Goal: Find specific page/section: Find specific page/section

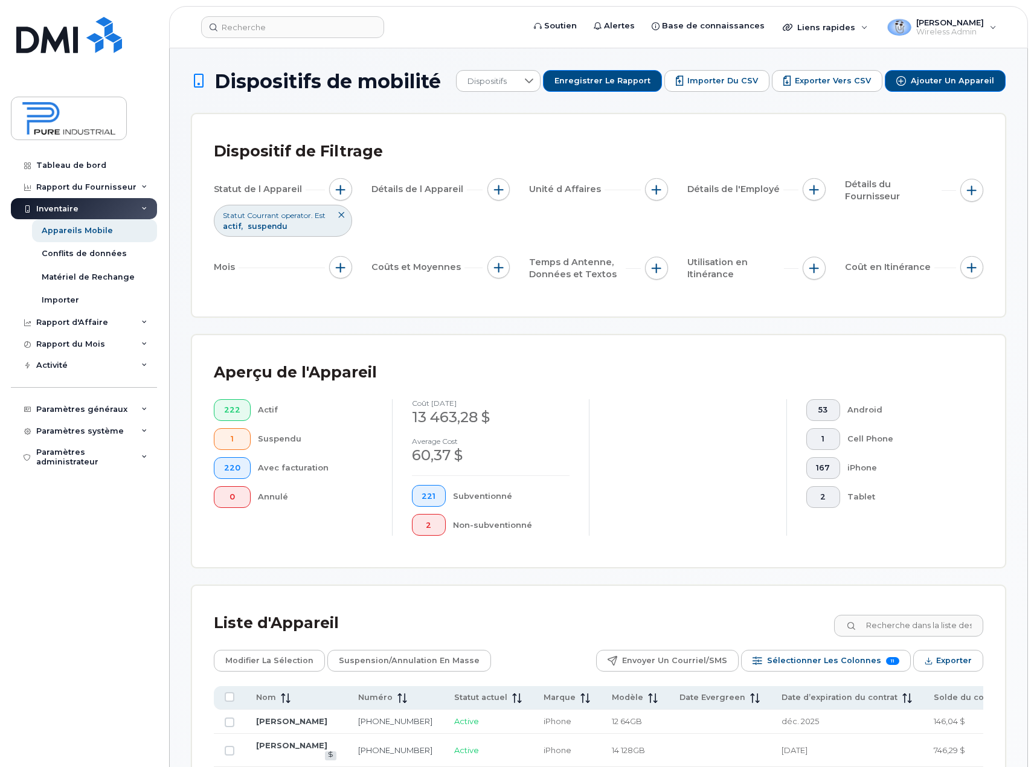
scroll to position [241, 0]
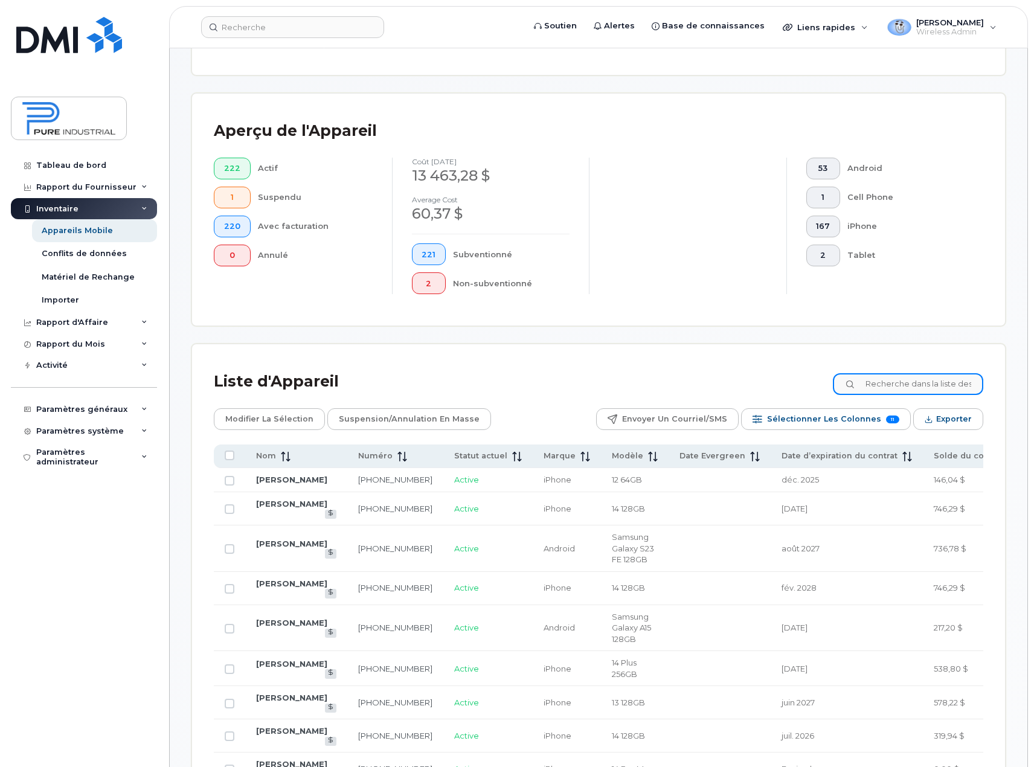
click at [919, 379] on input at bounding box center [908, 384] width 150 height 22
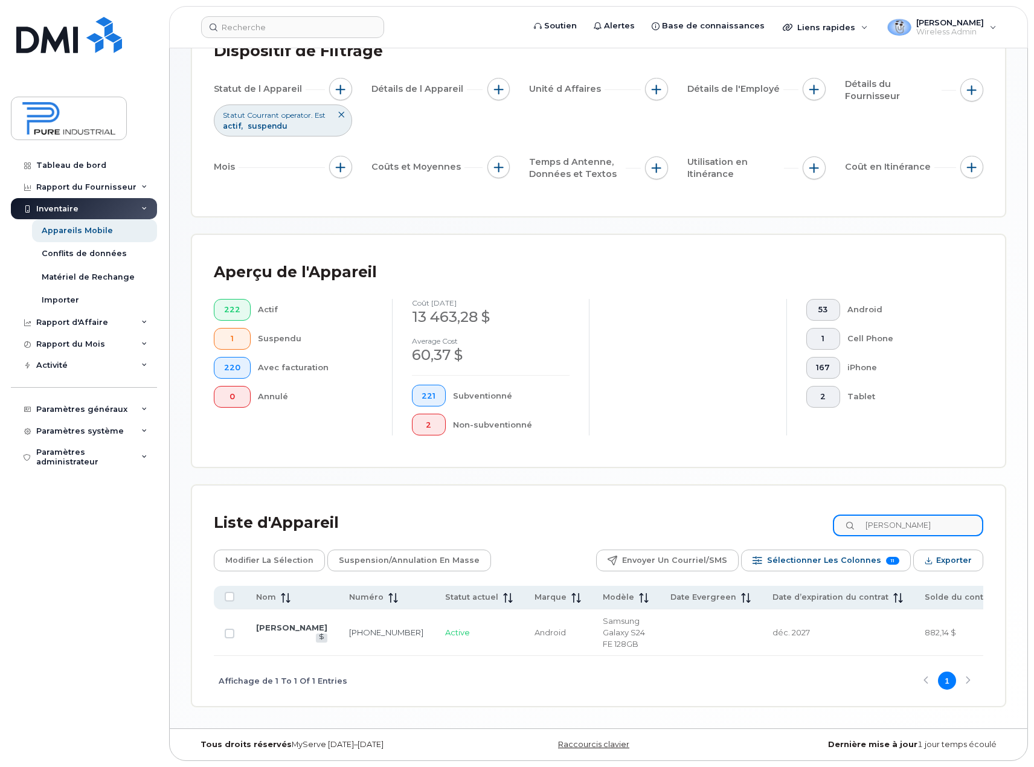
scroll to position [104, 0]
type input "joubert"
click at [277, 622] on link "[PERSON_NAME]" at bounding box center [291, 627] width 71 height 10
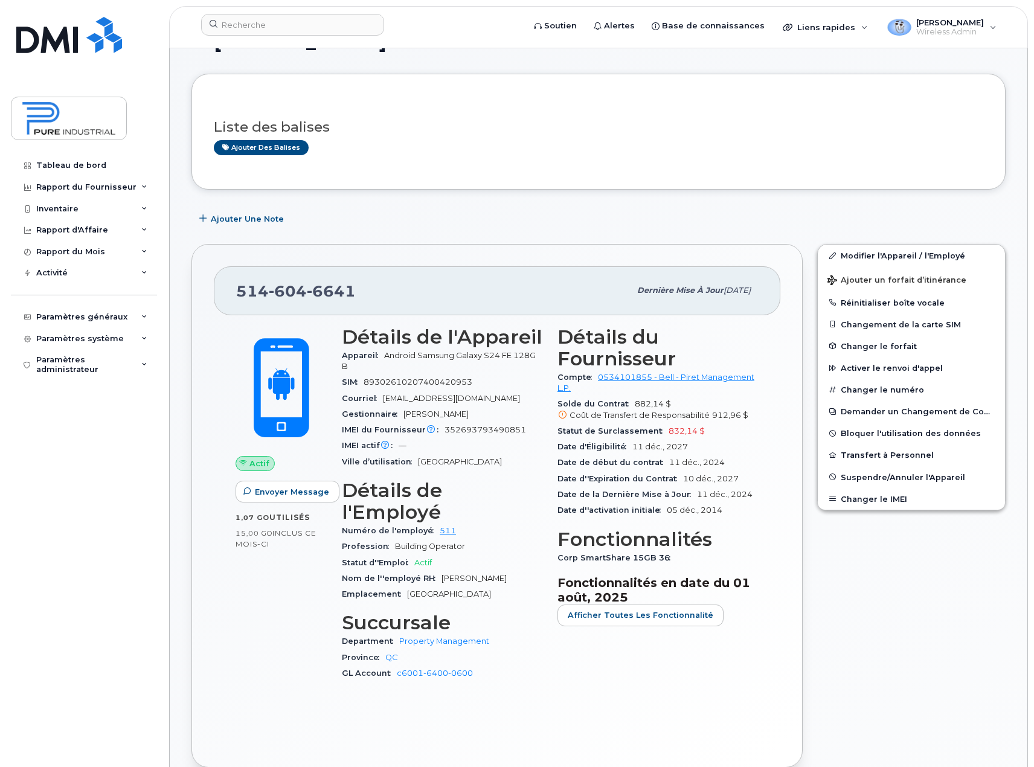
scroll to position [60, 0]
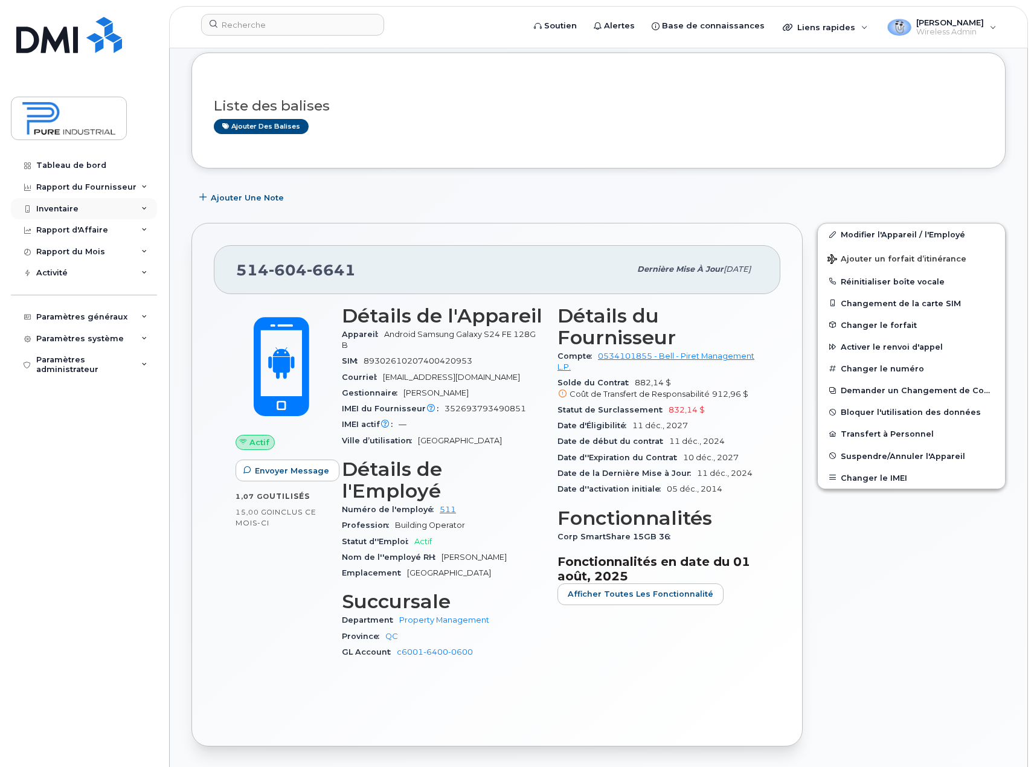
click at [145, 208] on icon at bounding box center [144, 209] width 6 height 6
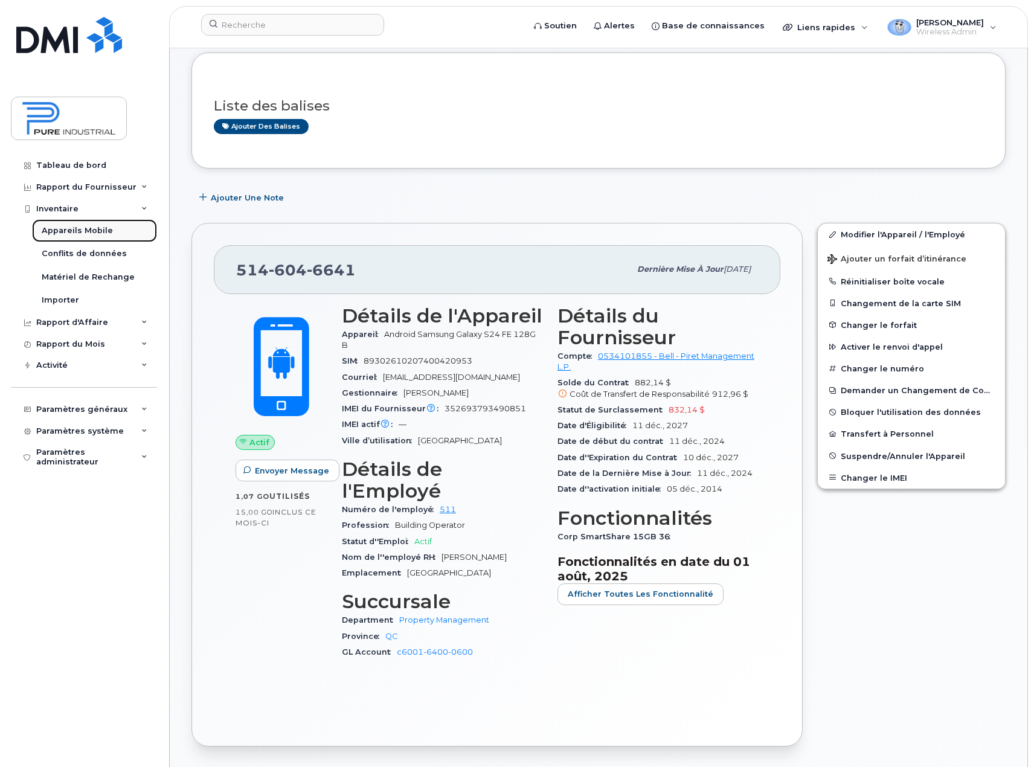
click at [91, 231] on div "Appareils Mobile" at bounding box center [77, 230] width 71 height 11
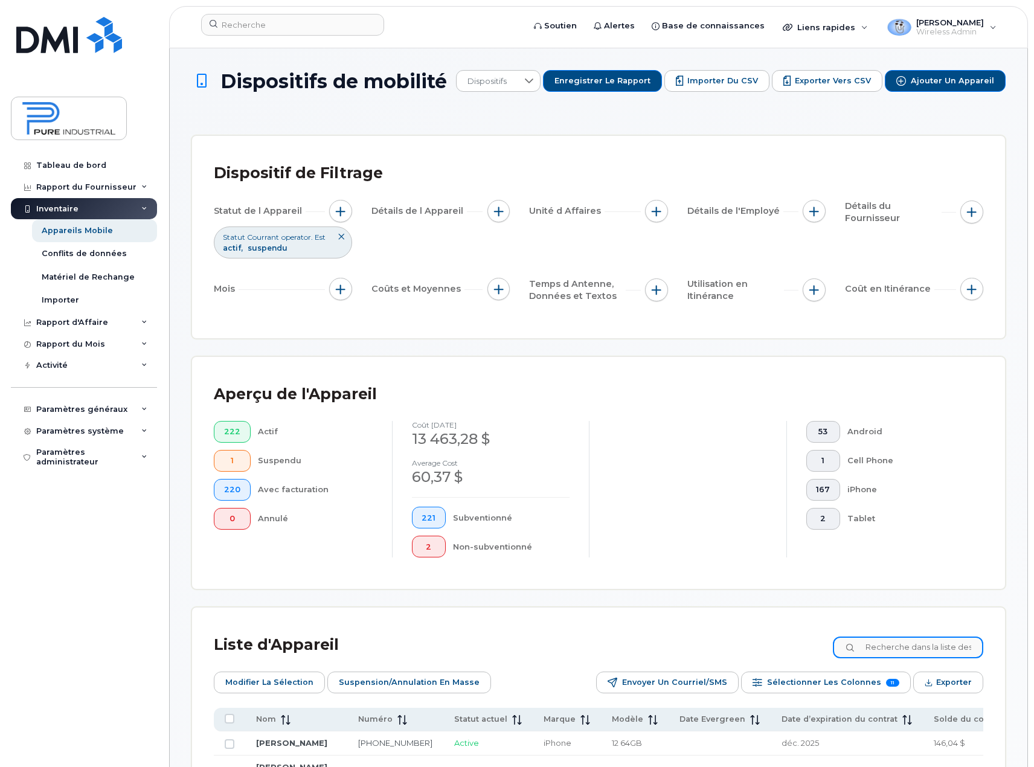
click at [933, 650] on input at bounding box center [908, 647] width 150 height 22
type input "[PERSON_NAME]"
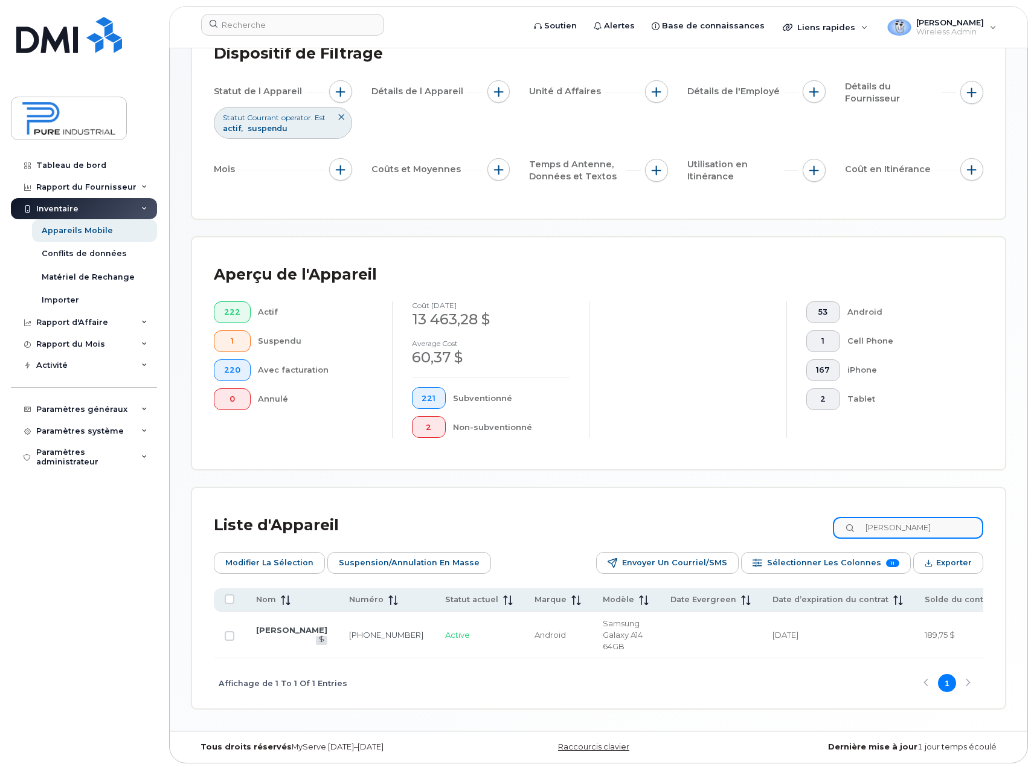
scroll to position [126, 0]
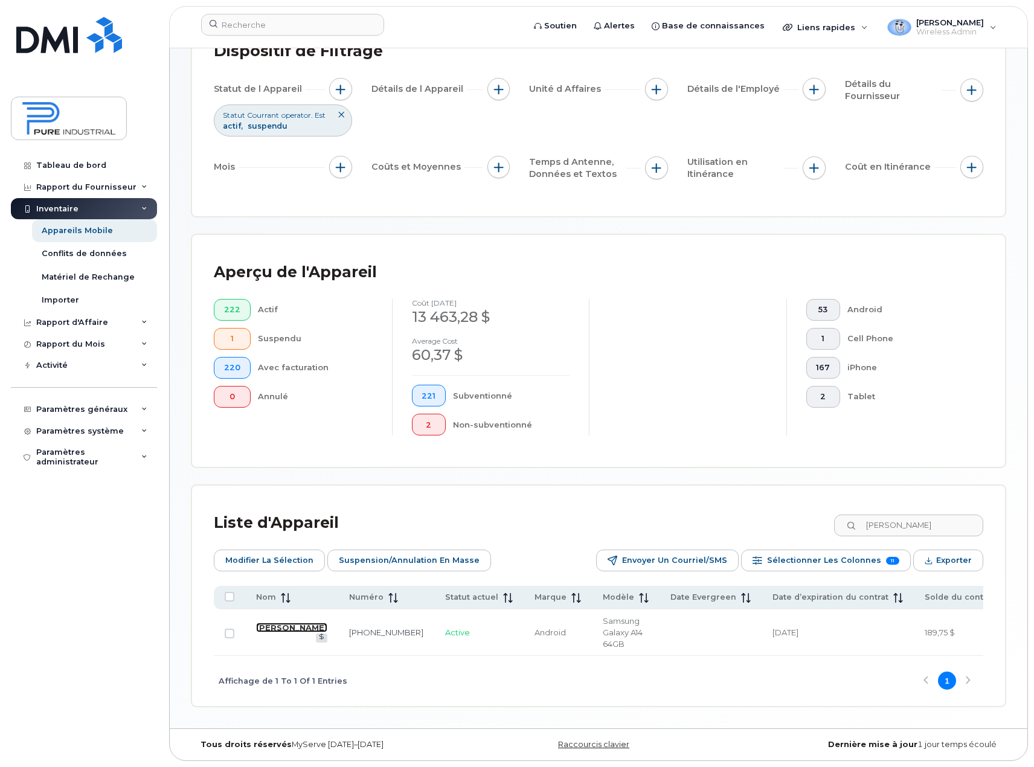
click at [269, 625] on link "[PERSON_NAME]" at bounding box center [291, 627] width 71 height 10
